Goal: Transaction & Acquisition: Purchase product/service

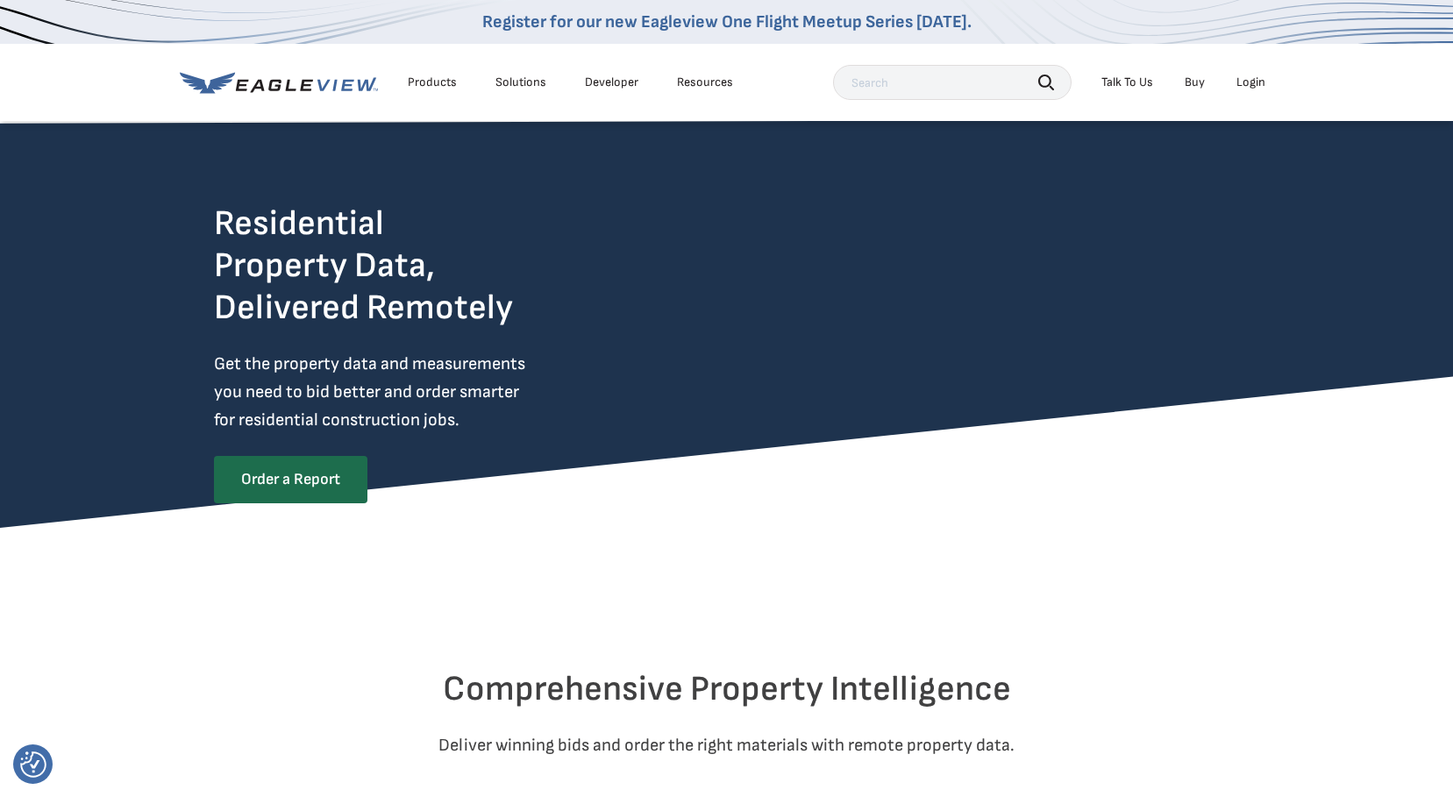
click at [1245, 85] on div "Login" at bounding box center [1250, 83] width 29 height 16
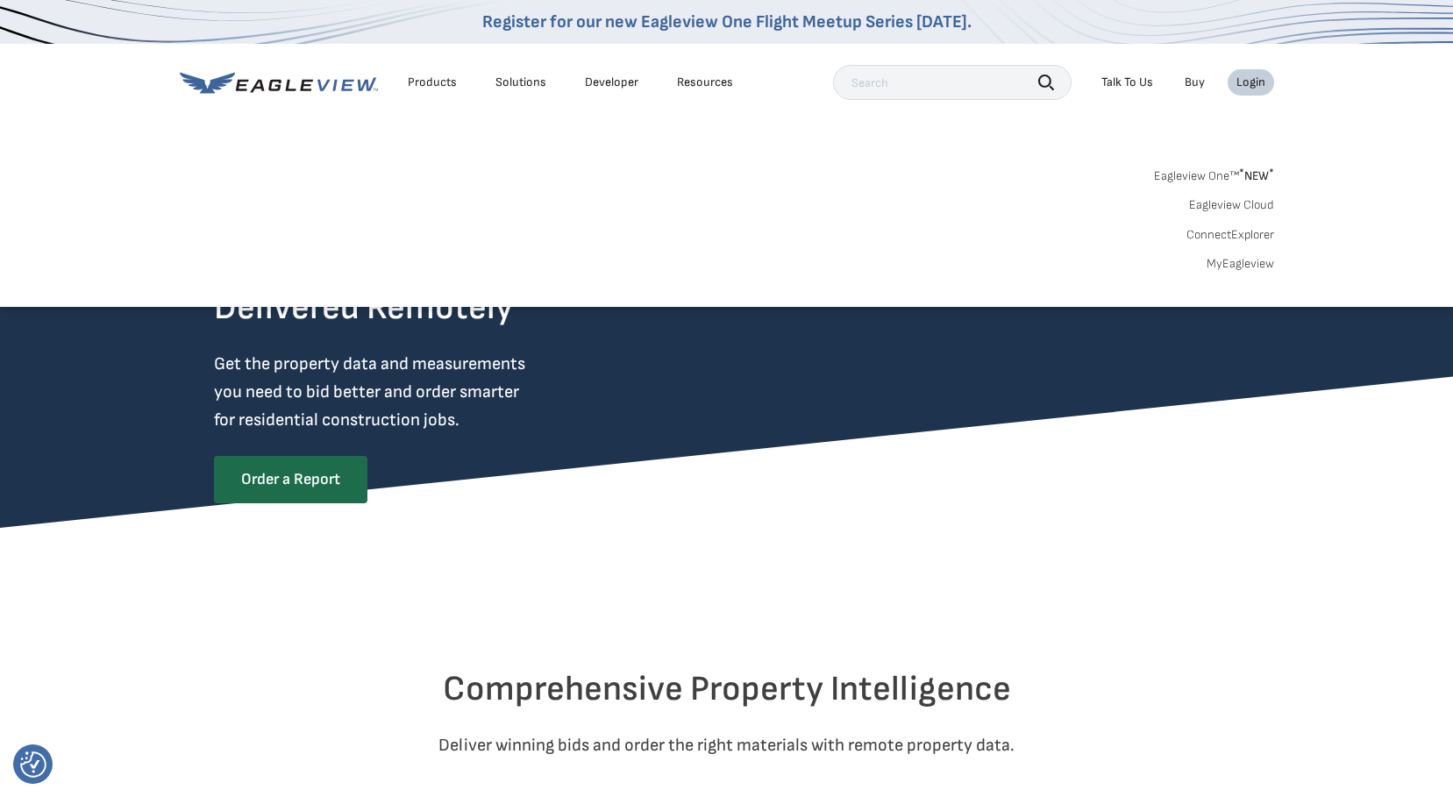
click at [1226, 265] on link "MyEagleview" at bounding box center [1241, 264] width 68 height 16
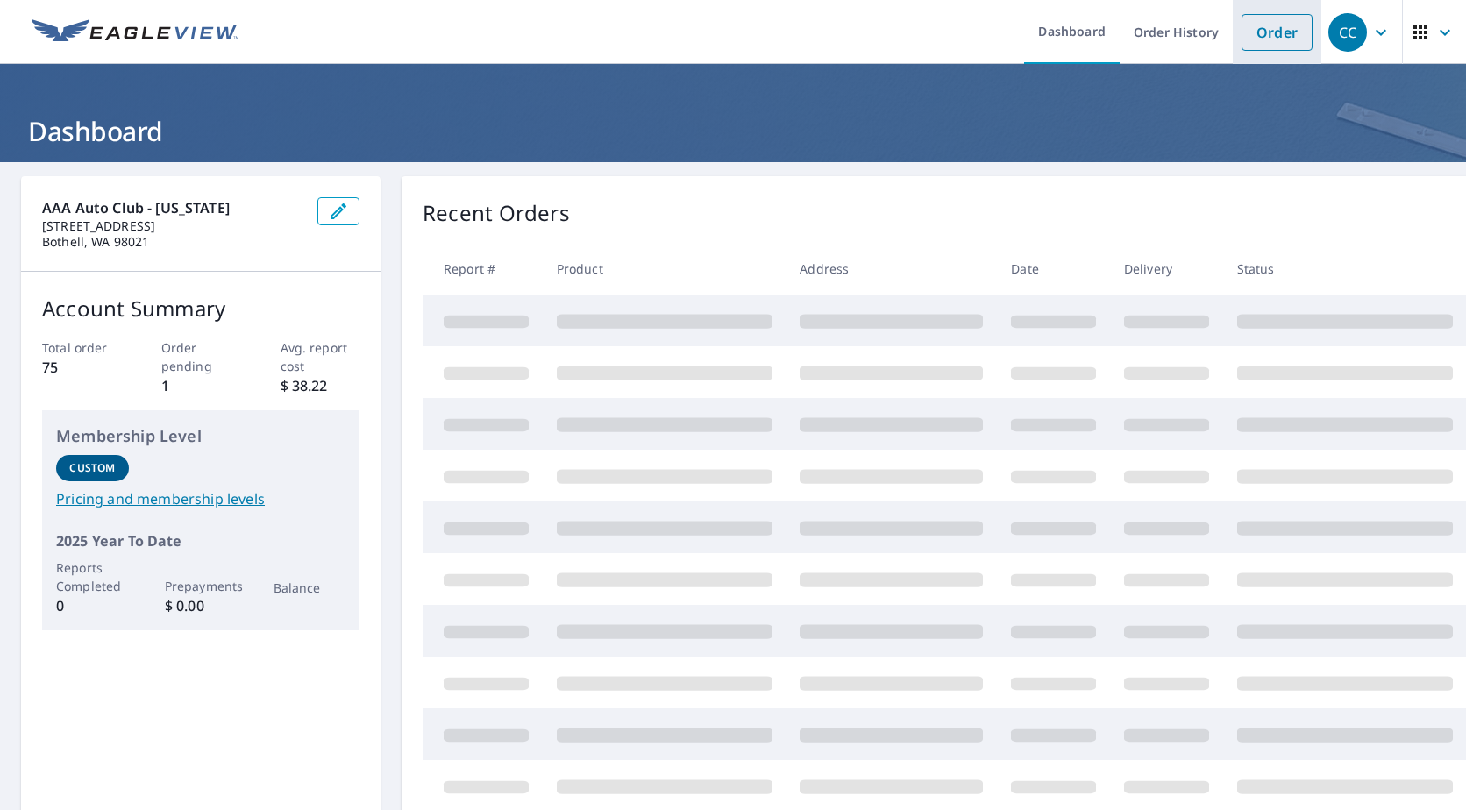
click at [1276, 36] on link "Order" at bounding box center [1277, 32] width 71 height 37
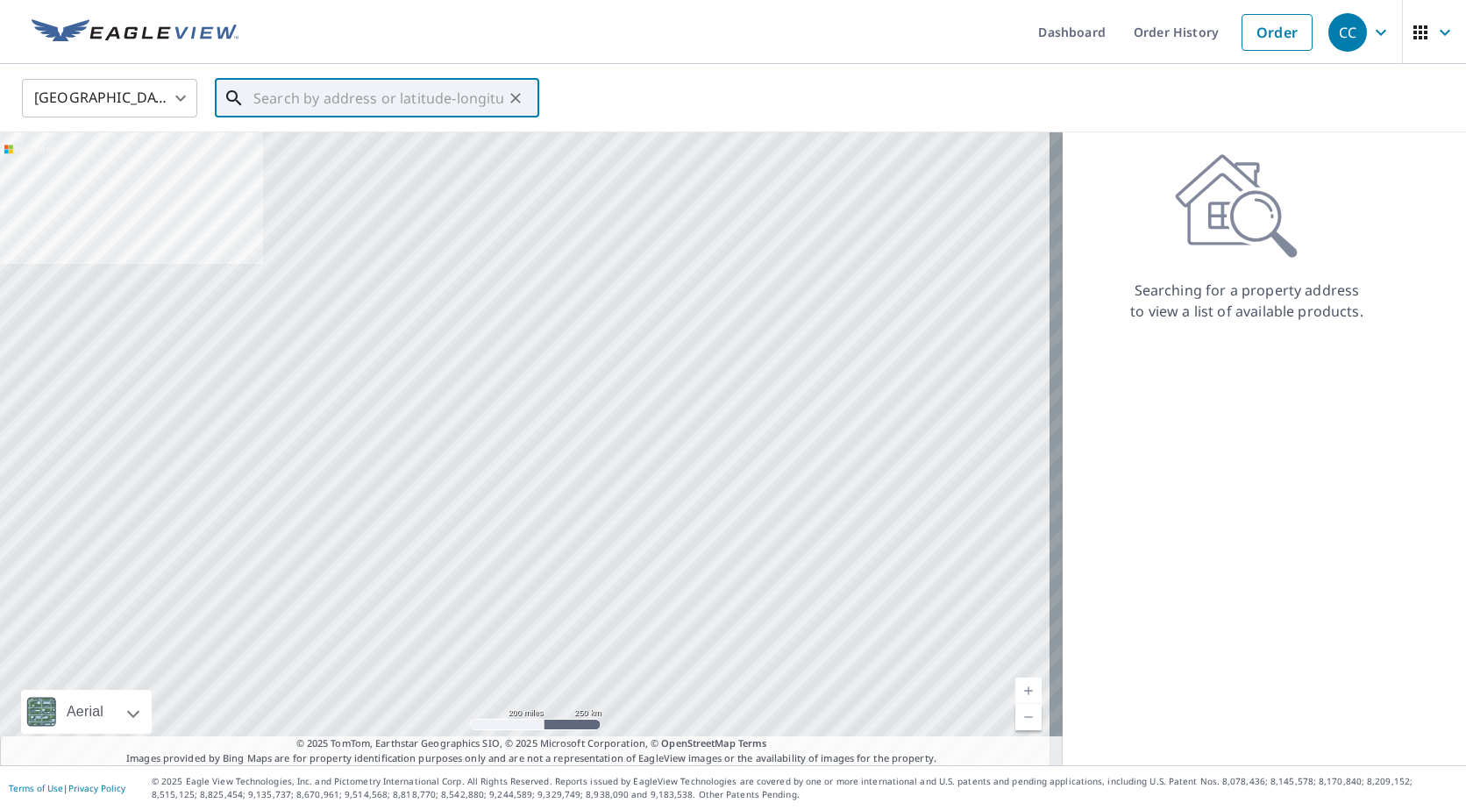
click at [315, 103] on input "text" at bounding box center [378, 98] width 250 height 49
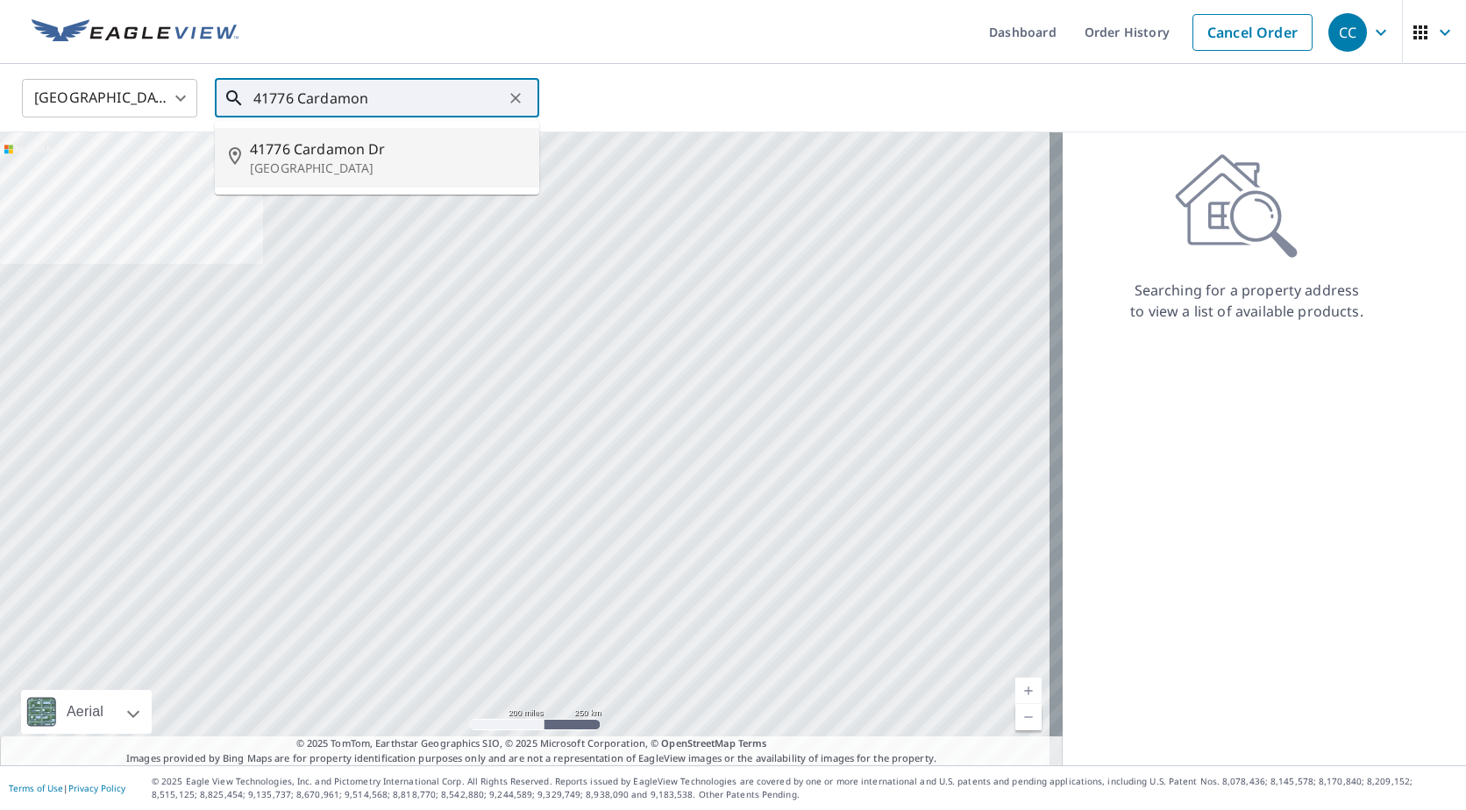
click at [321, 161] on p "[GEOGRAPHIC_DATA]" at bounding box center [387, 169] width 275 height 18
type input "[STREET_ADDRESS]"
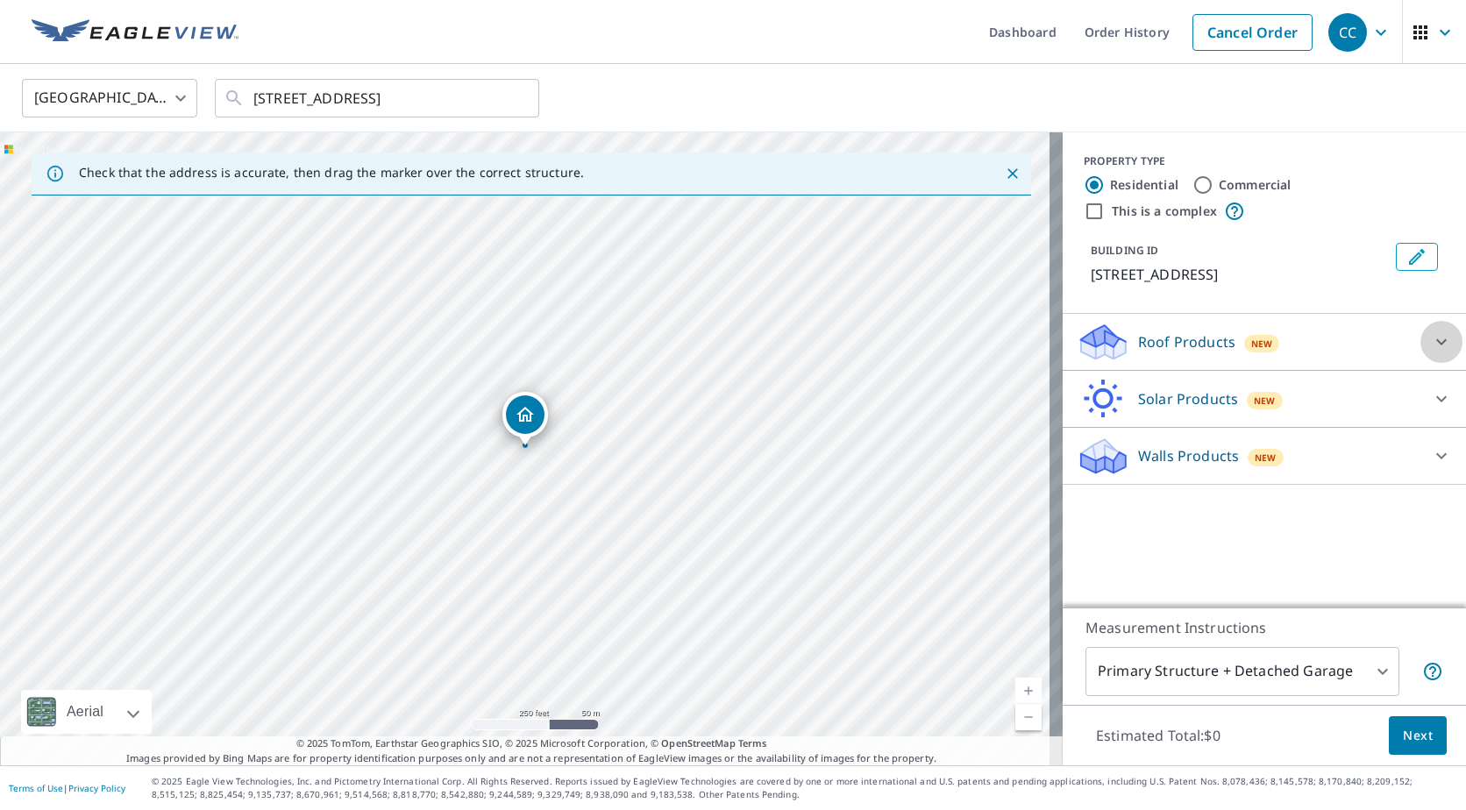
click at [1431, 353] on icon at bounding box center [1441, 341] width 21 height 21
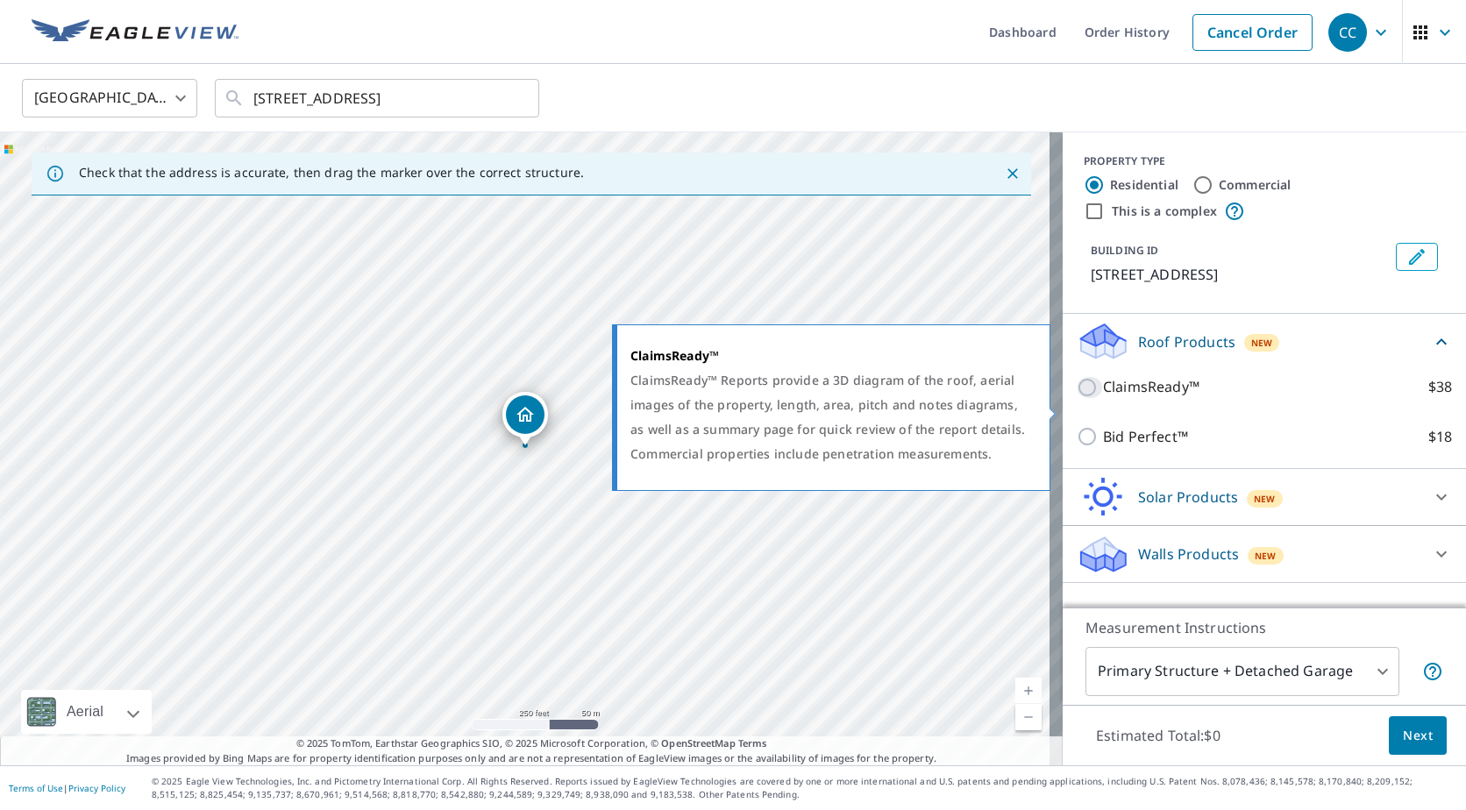
click at [1079, 398] on input "ClaimsReady™ $38" at bounding box center [1090, 387] width 26 height 21
checkbox input "true"
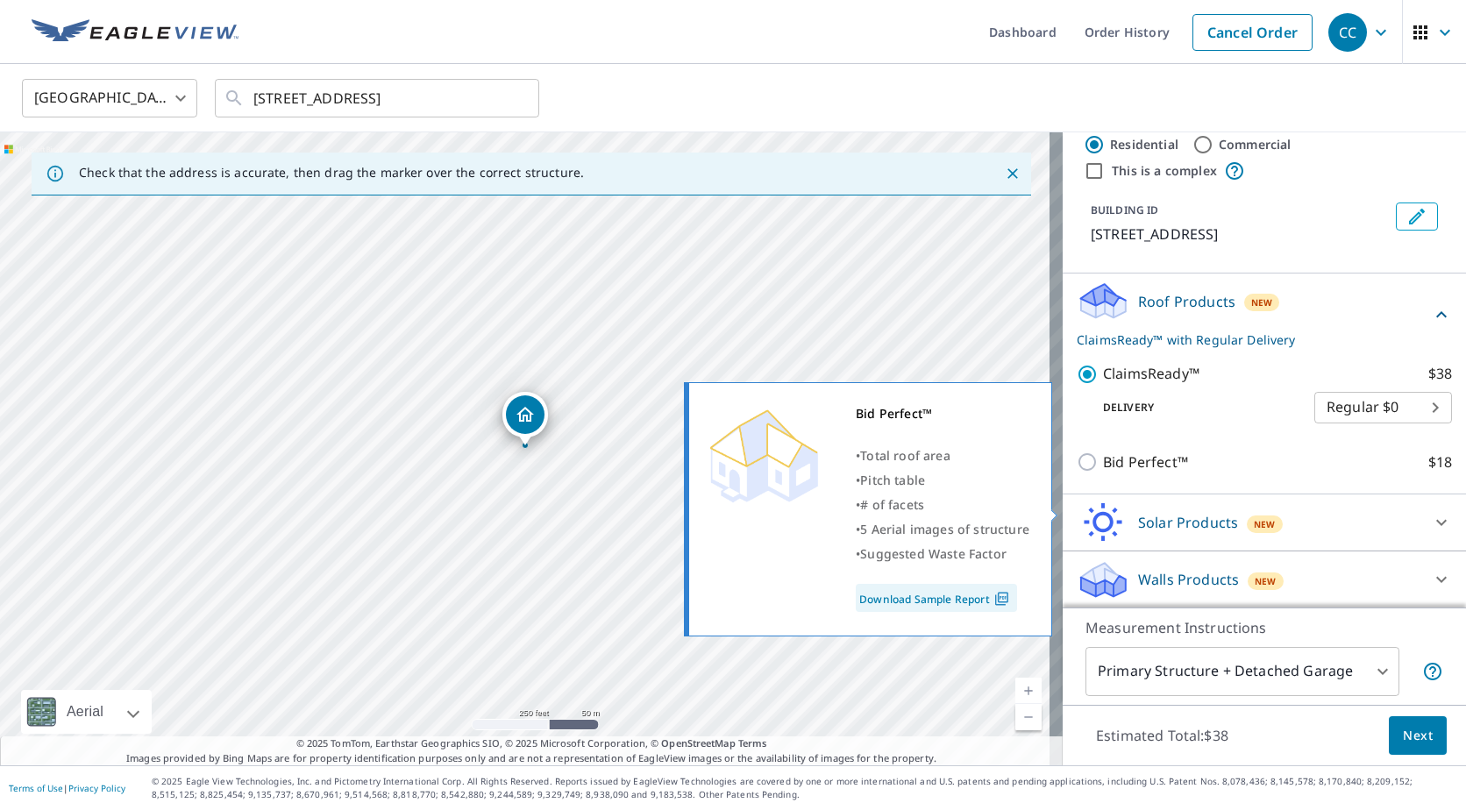
scroll to position [62, 0]
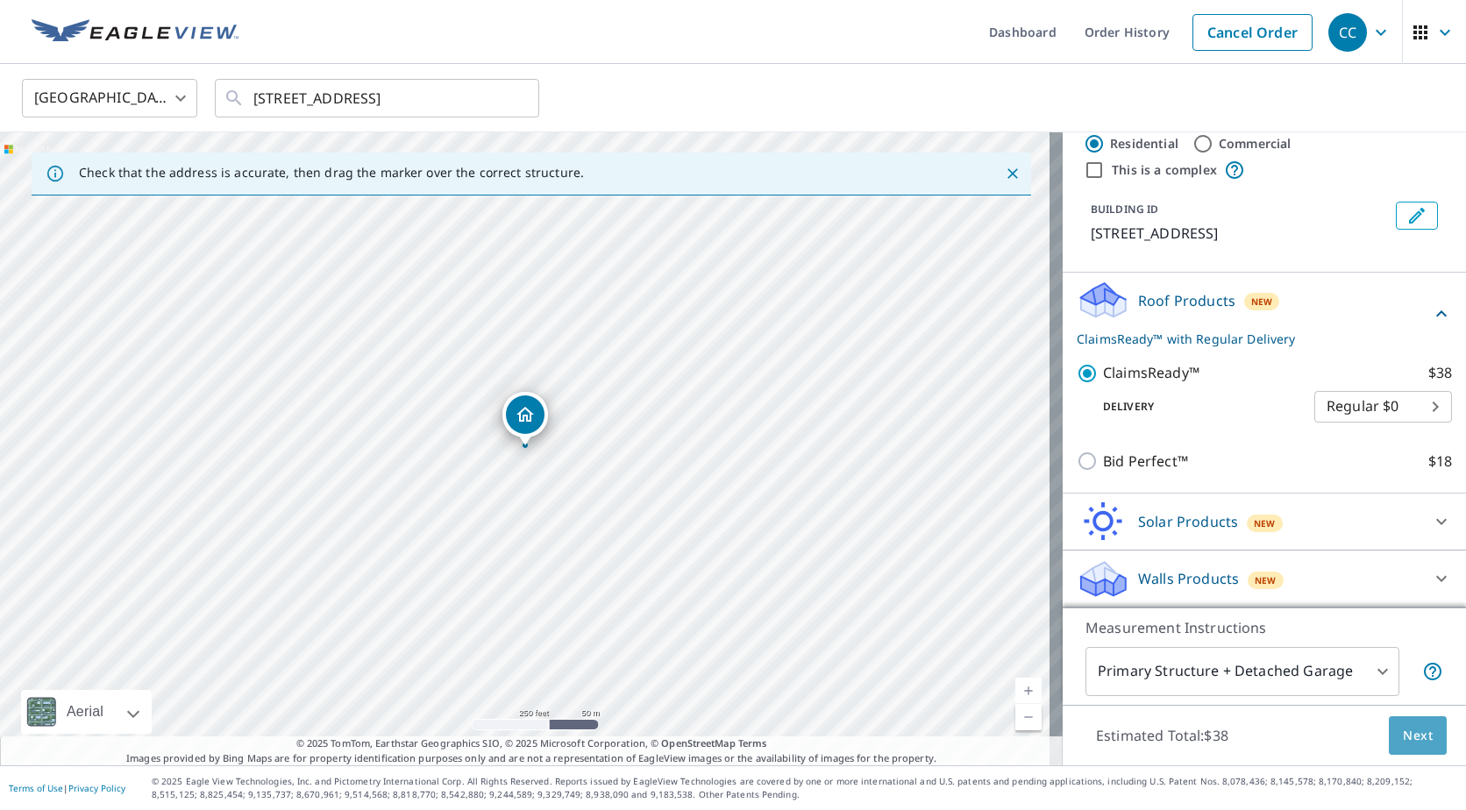
click at [1403, 730] on span "Next" at bounding box center [1418, 736] width 30 height 22
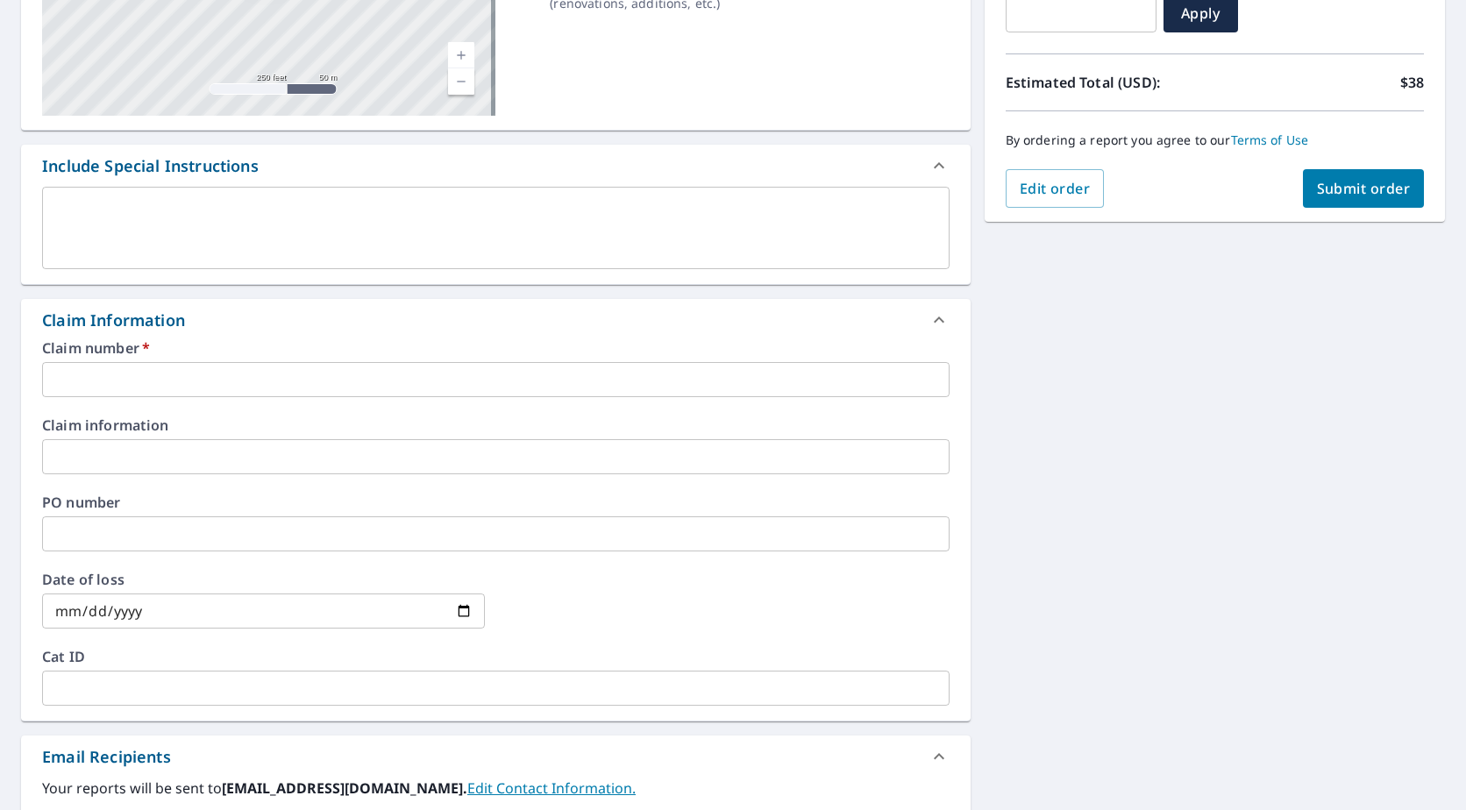
scroll to position [351, 0]
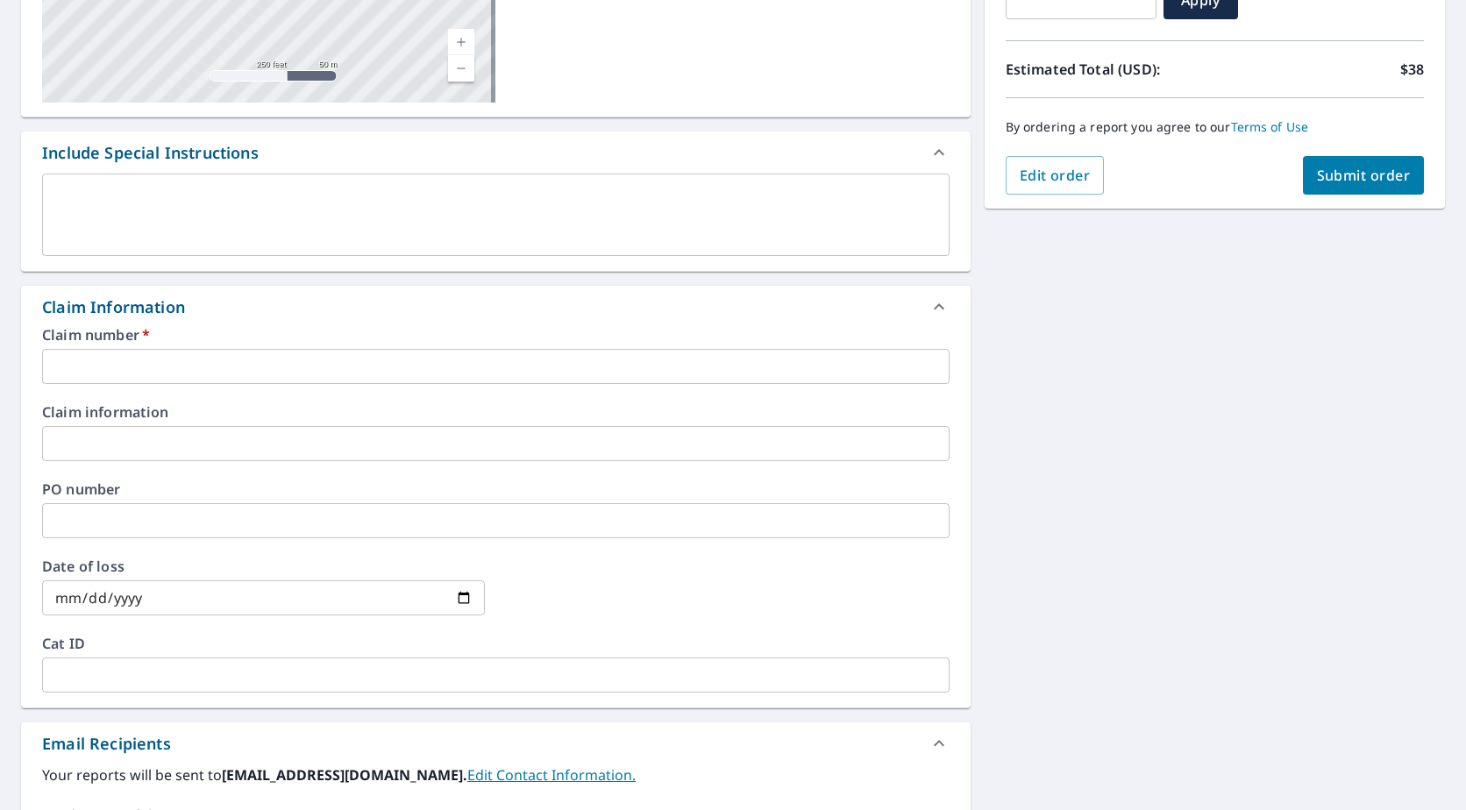
click at [167, 361] on input "text" at bounding box center [496, 366] width 908 height 35
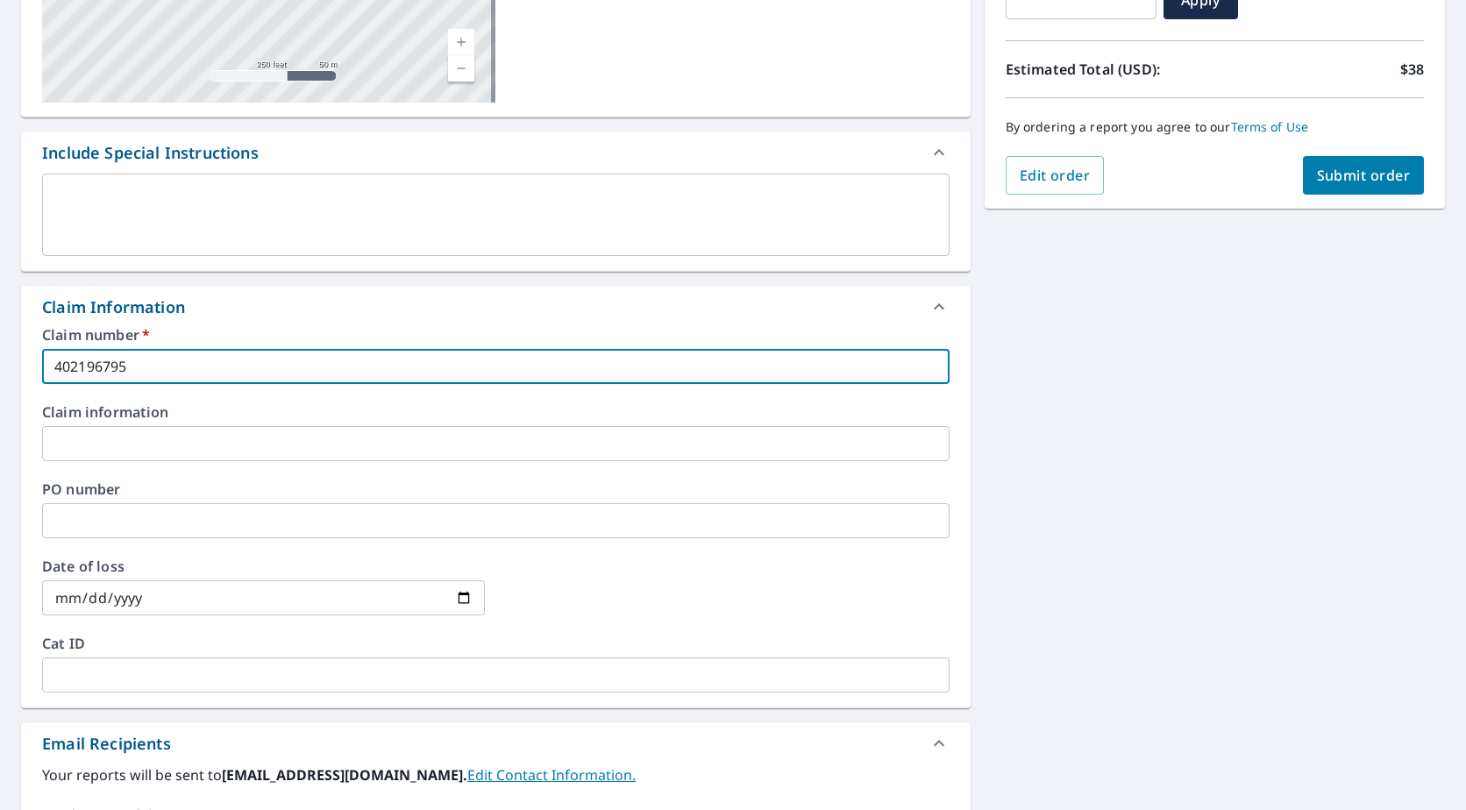
type input "402196795"
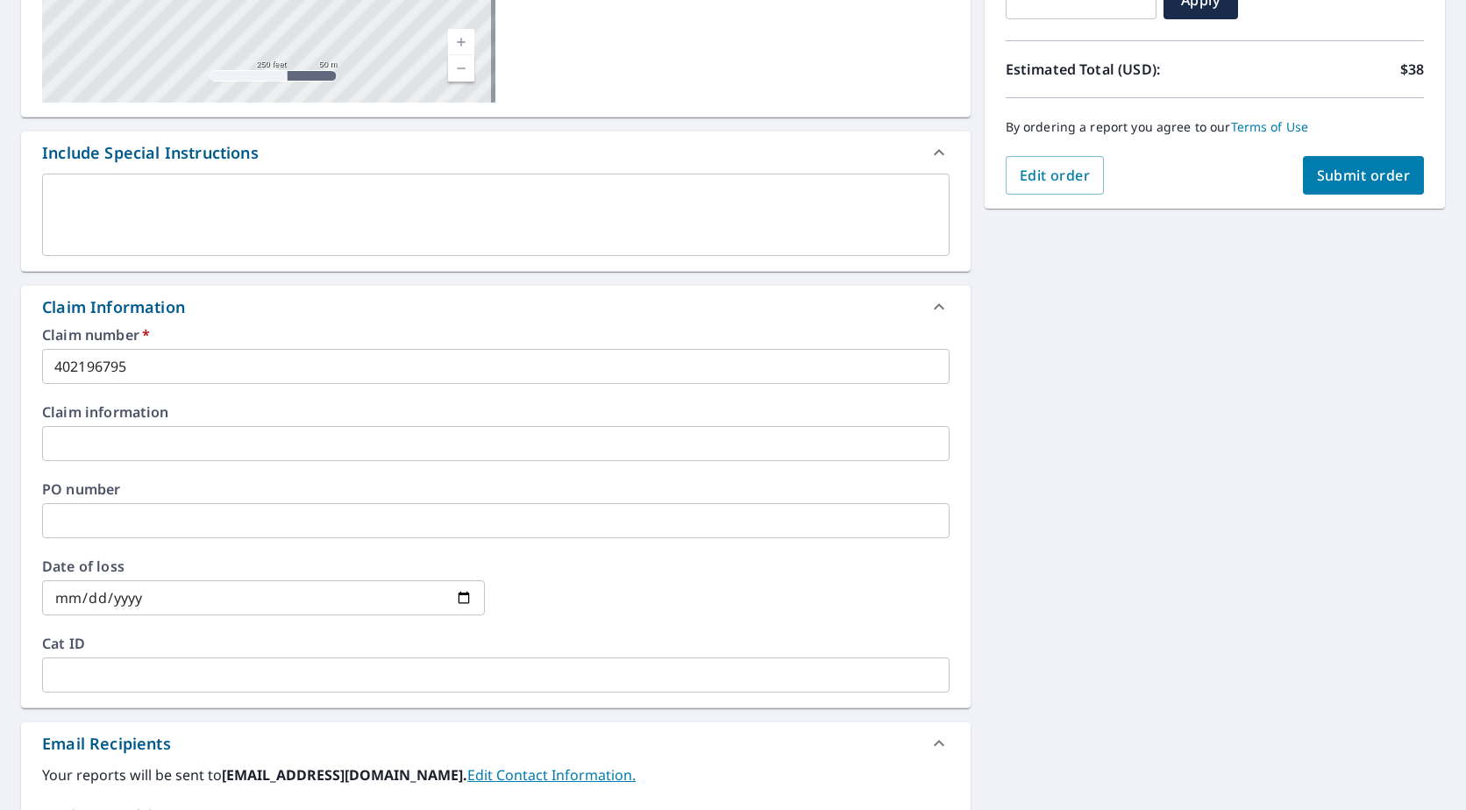
click at [464, 597] on input "date" at bounding box center [263, 598] width 443 height 35
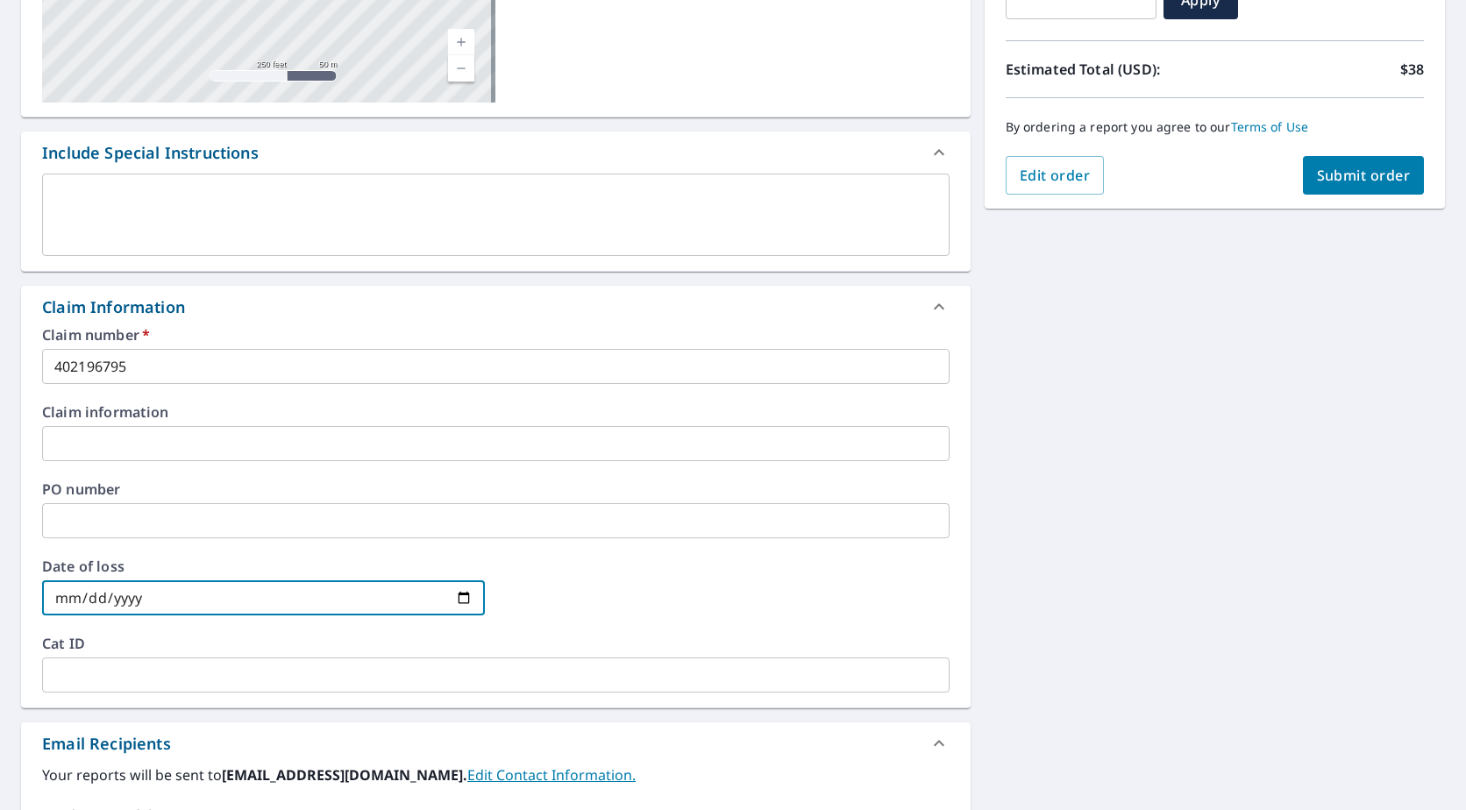
type input "[DATE]"
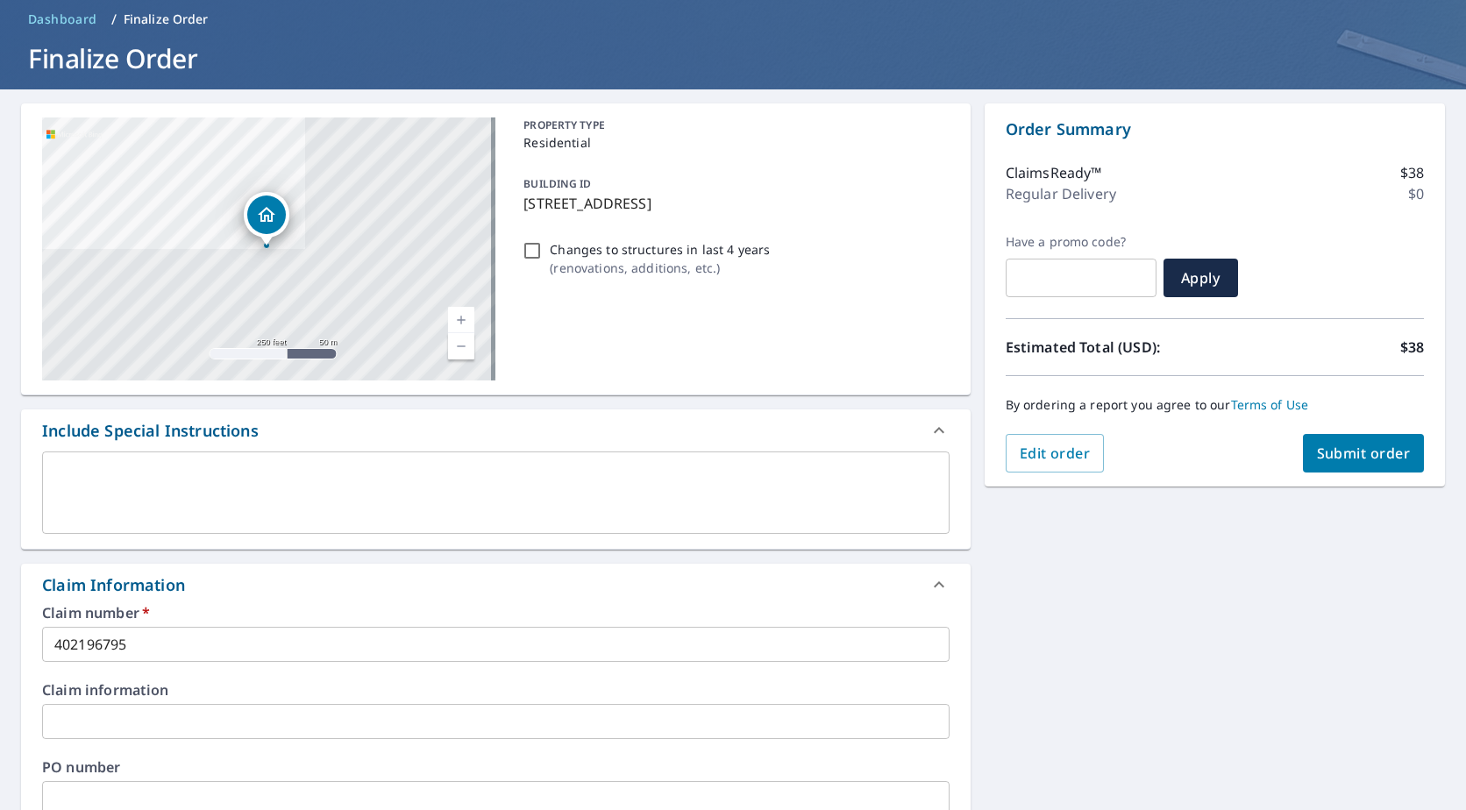
scroll to position [69, 0]
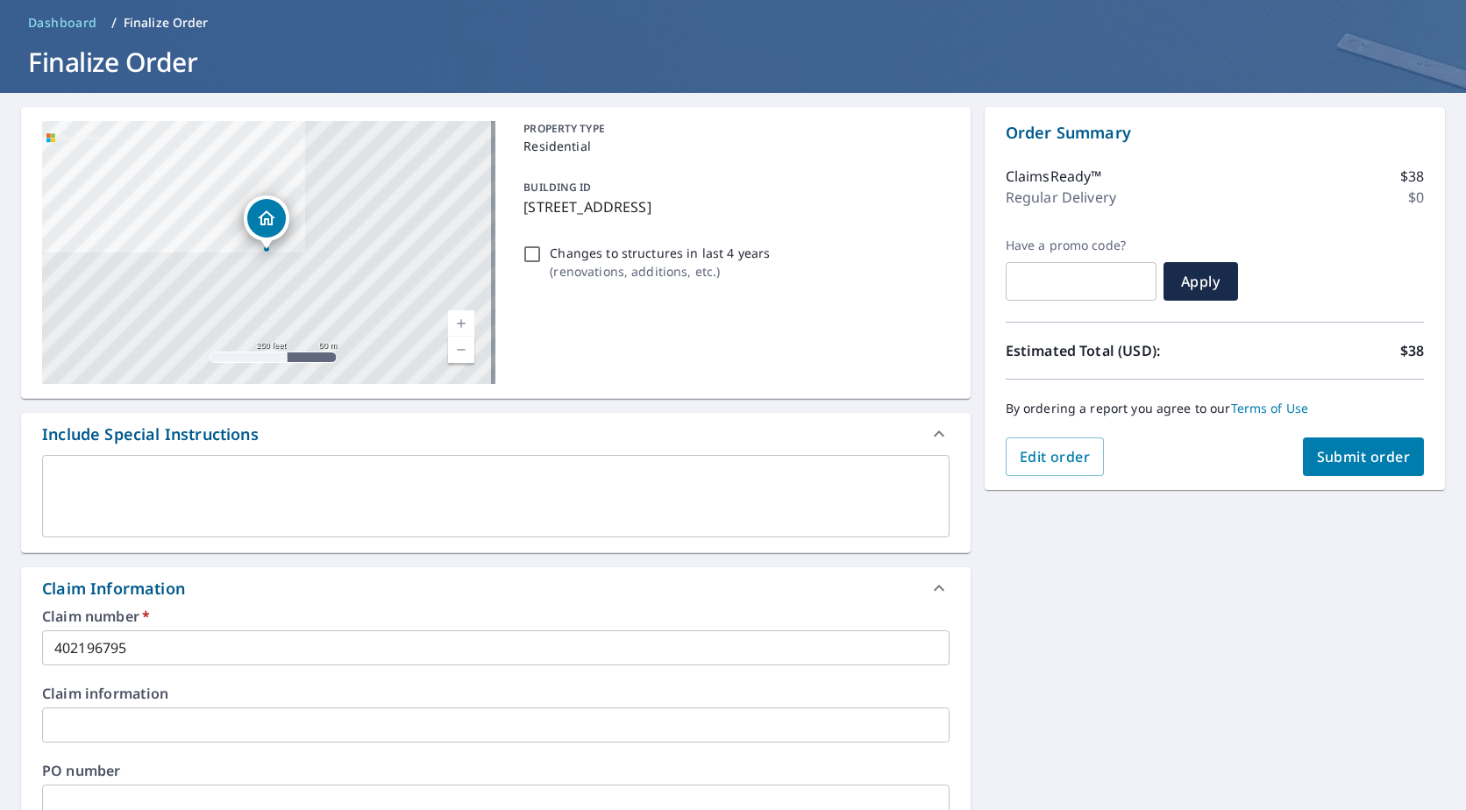
click at [1344, 453] on span "Submit order" at bounding box center [1364, 456] width 94 height 19
